Goal: Task Accomplishment & Management: Manage account settings

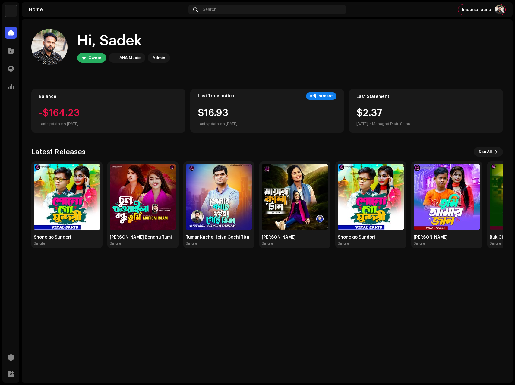
click at [14, 10] on img at bounding box center [11, 11] width 12 height 12
click at [82, 13] on span at bounding box center [82, 13] width 4 height 5
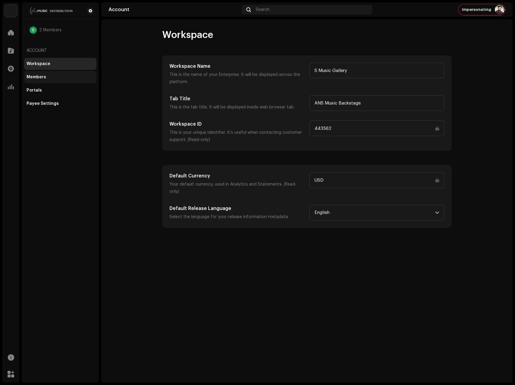
click at [52, 78] on div "Members" at bounding box center [60, 77] width 67 height 5
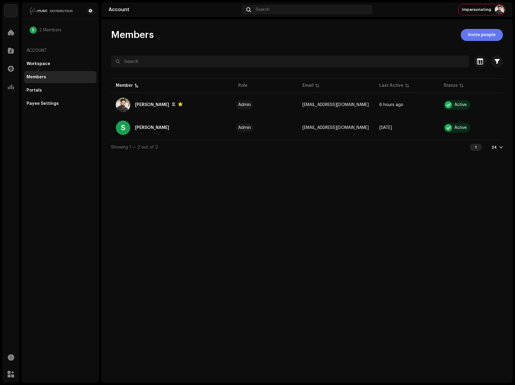
click at [476, 35] on span "Invite people" at bounding box center [482, 35] width 28 height 12
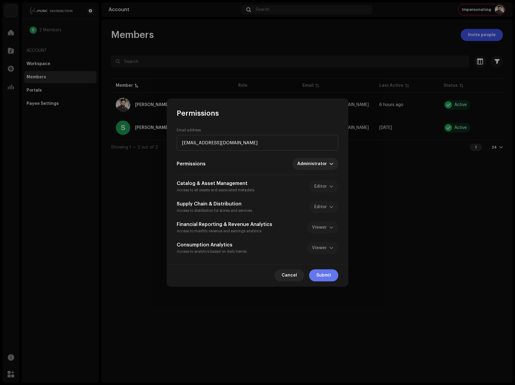
type input "[EMAIL_ADDRESS][DOMAIN_NAME]"
click at [322, 273] on span "Submit" at bounding box center [323, 275] width 15 height 12
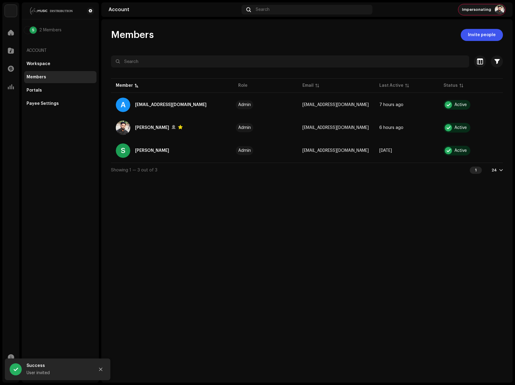
click at [489, 13] on div "Impersonating" at bounding box center [481, 9] width 47 height 11
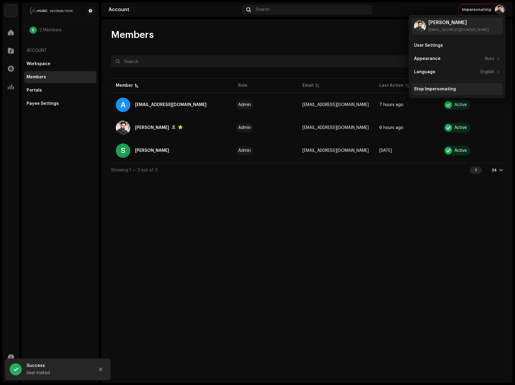
click at [438, 87] on div "Stop Impersonating" at bounding box center [435, 89] width 42 height 5
